Goal: Information Seeking & Learning: Find specific fact

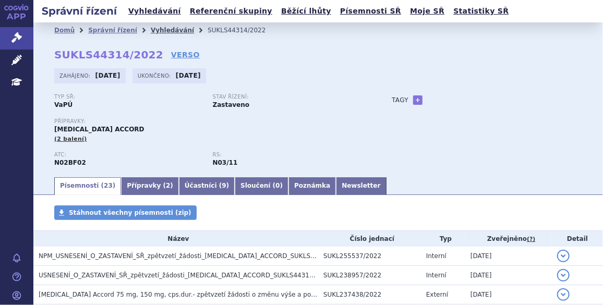
click at [151, 29] on link "Vyhledávání" at bounding box center [172, 30] width 43 height 7
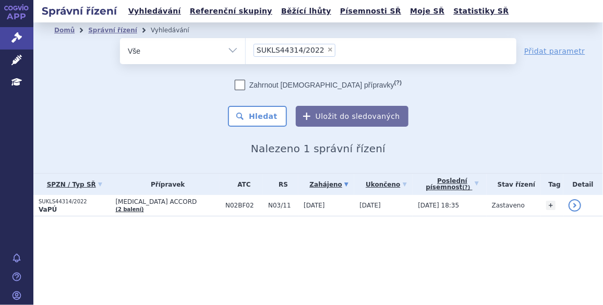
click at [327, 48] on span "×" at bounding box center [330, 49] width 6 height 6
click at [246, 48] on select "SUKLS44314/2022" at bounding box center [245, 51] width 1 height 26
select select
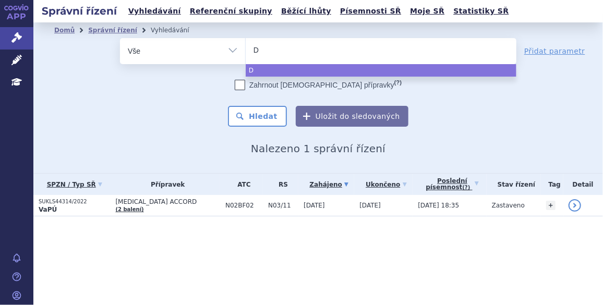
type input "Du"
type input "Dup"
type input "Dupix"
type input "Dupixe"
type input "Dupixent"
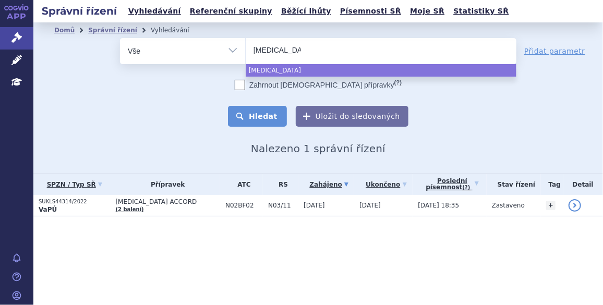
select select "Dupixent"
click at [264, 112] on button "Hledat" at bounding box center [257, 116] width 59 height 21
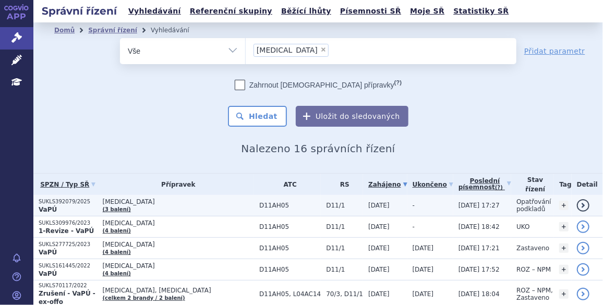
click at [55, 199] on p "SUKLS392079/2025" at bounding box center [68, 201] width 59 height 7
